Goal: Find specific page/section: Find specific page/section

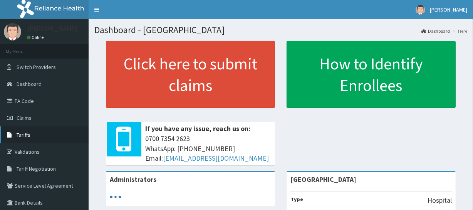
click at [31, 127] on link "Tariffs" at bounding box center [44, 134] width 89 height 17
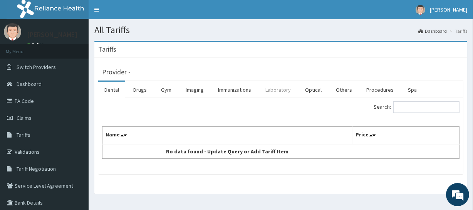
click at [288, 90] on link "Laboratory" at bounding box center [278, 90] width 38 height 16
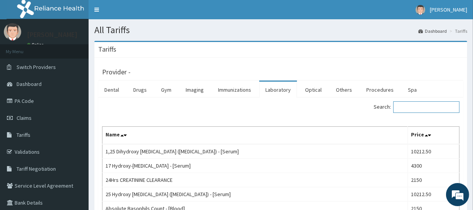
click at [423, 109] on input "Search:" at bounding box center [426, 107] width 66 height 12
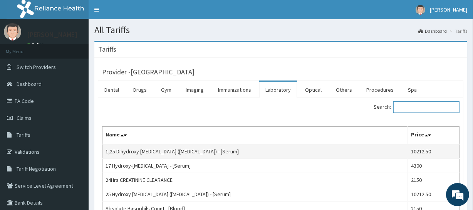
type input "F"
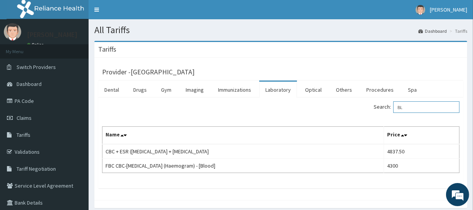
type input "B"
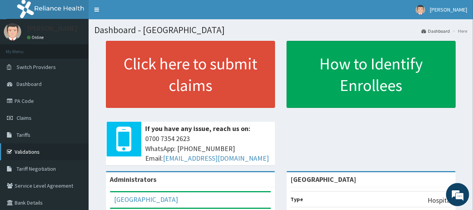
click at [55, 146] on link "Validations" at bounding box center [44, 151] width 89 height 17
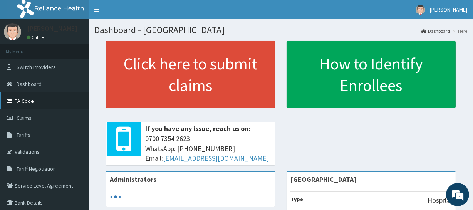
click at [54, 92] on link "PA Code" at bounding box center [44, 100] width 89 height 17
